Goal: Information Seeking & Learning: Learn about a topic

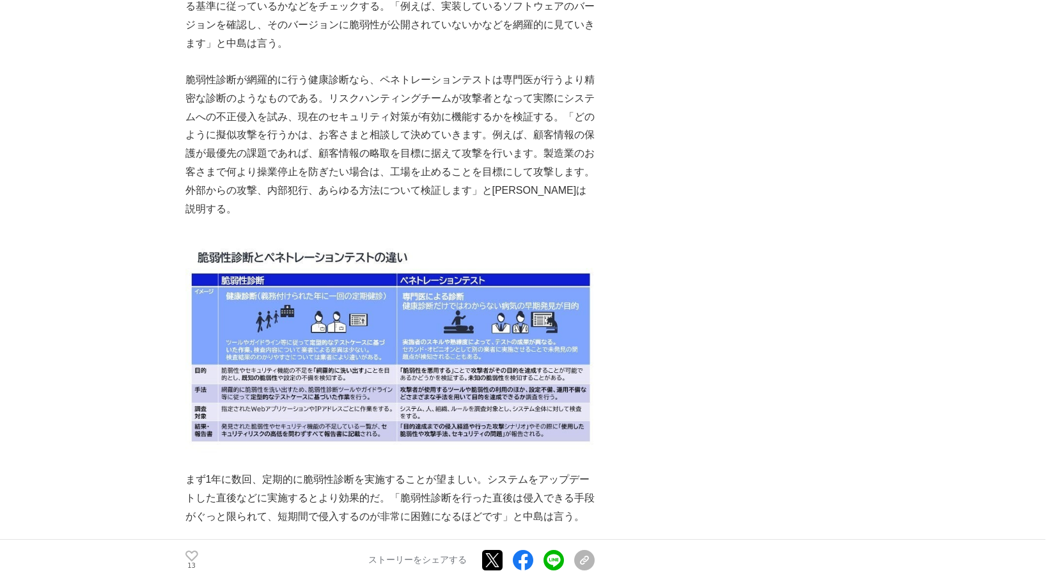
scroll to position [3261, 0]
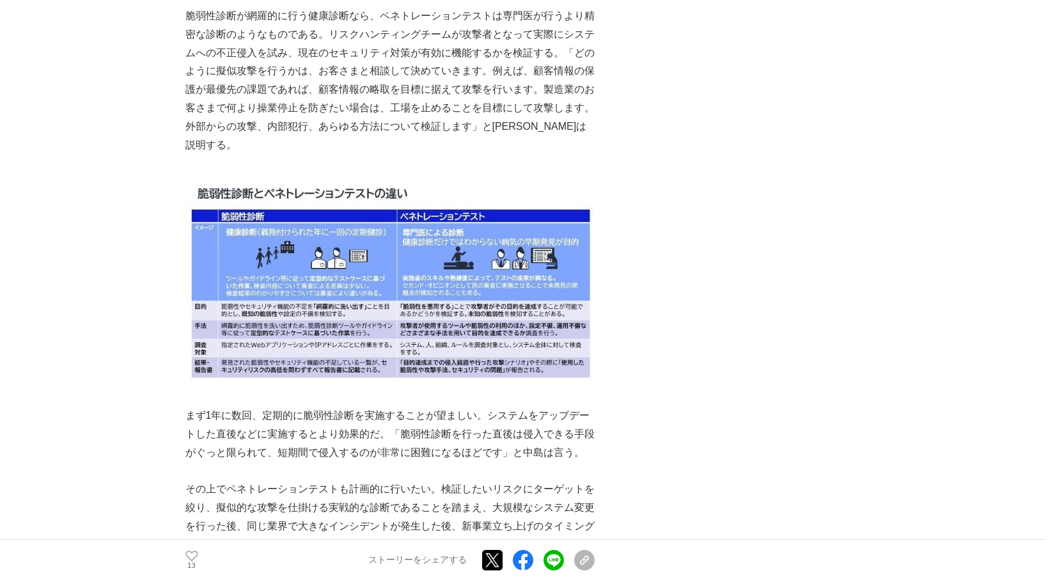
click at [695, 363] on div "脆弱性診断、ペネトレーションテストでシステムの安全を支える。攻撃者の視点で防御をリードするNECの「リスクハンティングチーム」 セキュリティ #セキュリティ …" at bounding box center [524, 308] width 678 height 6982
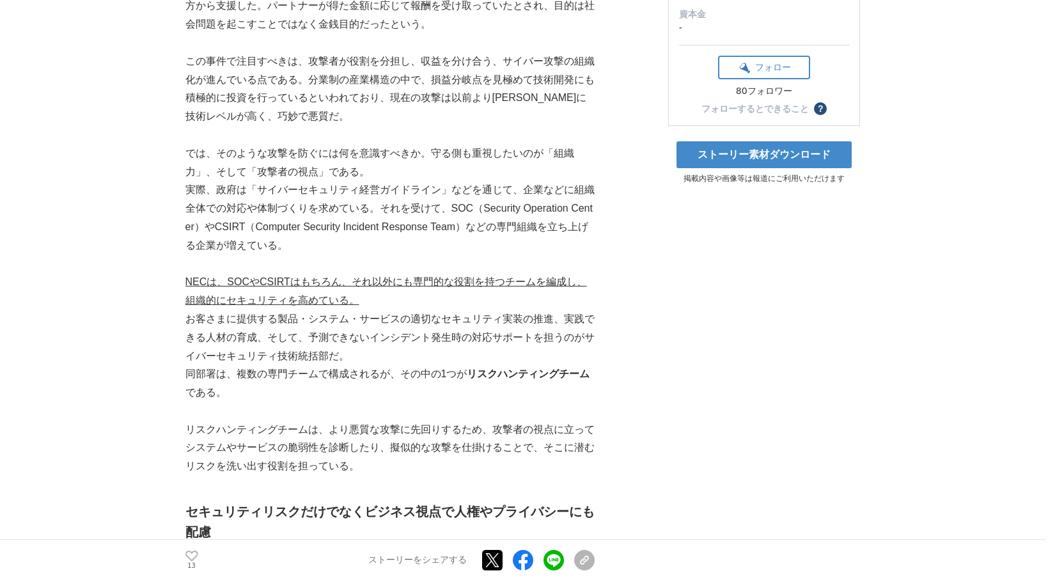
scroll to position [0, 0]
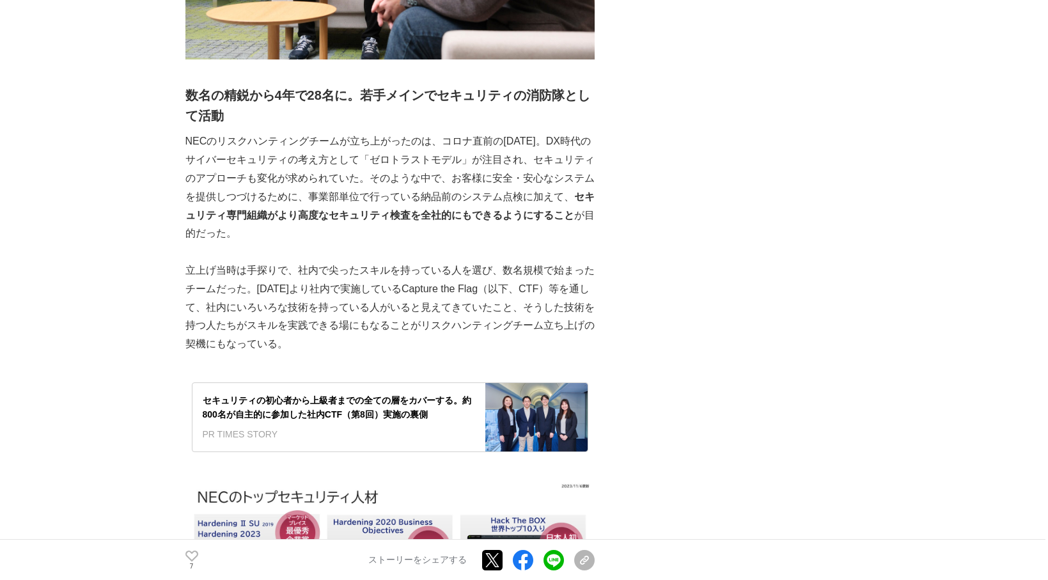
scroll to position [2238, 0]
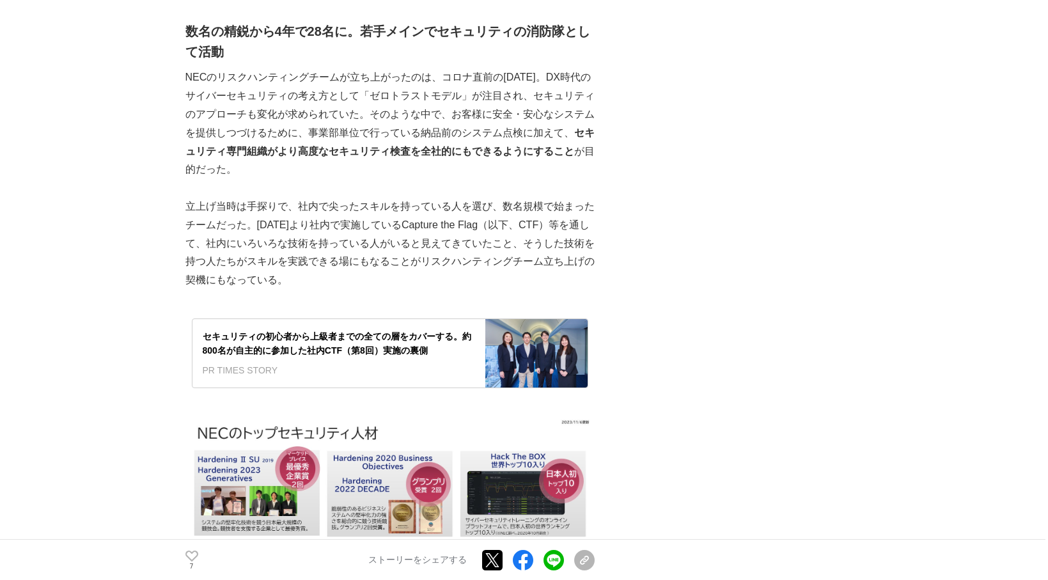
click at [375, 358] on div "セキュリティの初心者から上級者までの全ての層をカバーする。約800名が自主的に参加した社内CTF（第8回）実施の裏側" at bounding box center [339, 343] width 272 height 29
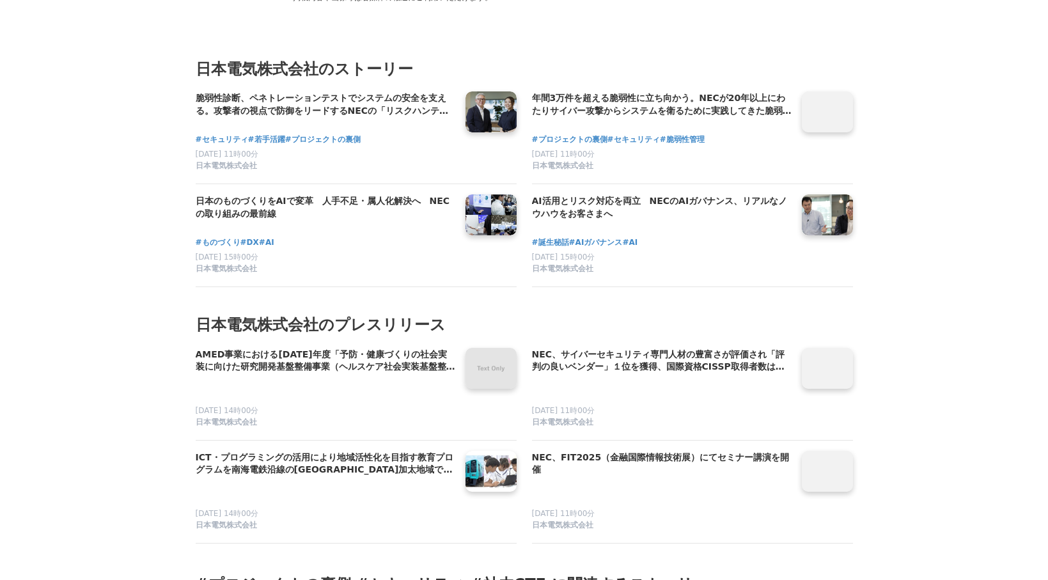
scroll to position [7161, 0]
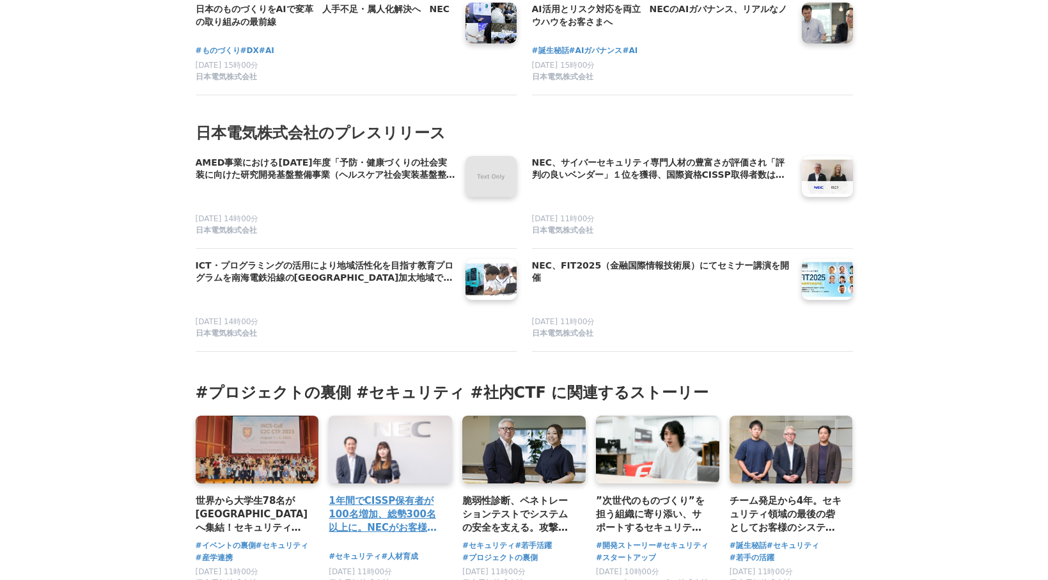
click at [414, 494] on h3 "1年間でCISSP保有者が100名増加、総勢300名以上に。NECがお客様のDX推進に携わる全ての人材に、国際的なセキュリティ資格の取得を推進する理由" at bounding box center [385, 515] width 113 height 42
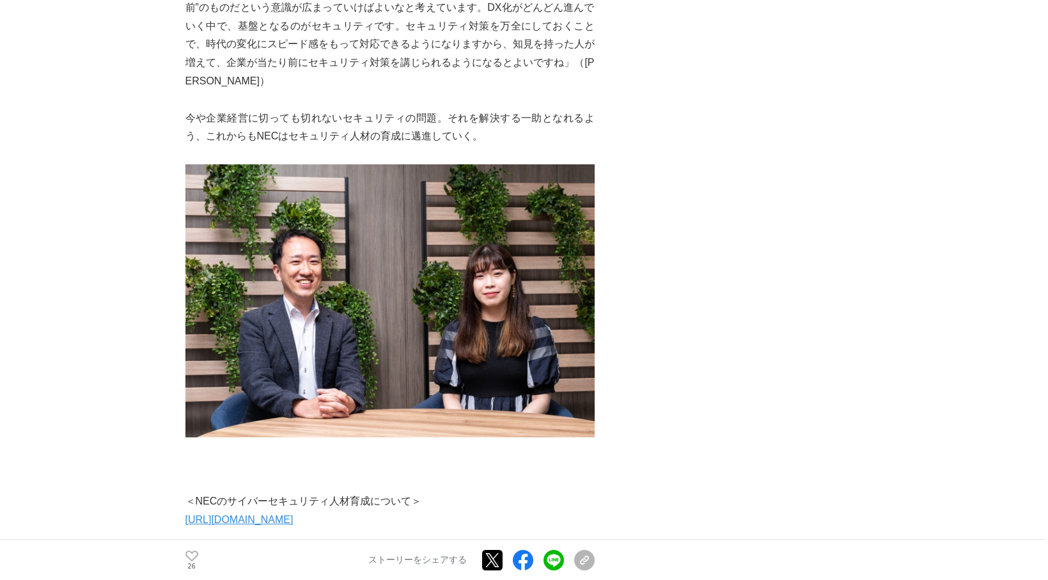
scroll to position [5051, 0]
